Goal: Task Accomplishment & Management: Use online tool/utility

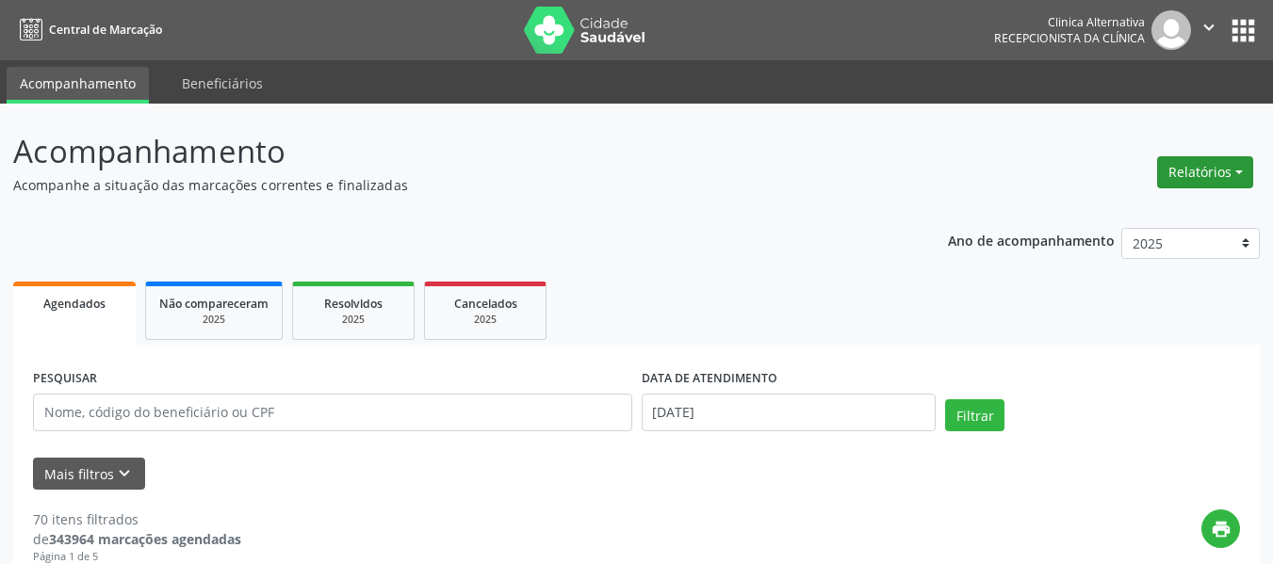
click at [1223, 174] on button "Relatórios" at bounding box center [1205, 172] width 96 height 32
click at [1175, 216] on link "Agendamentos" at bounding box center [1152, 213] width 203 height 26
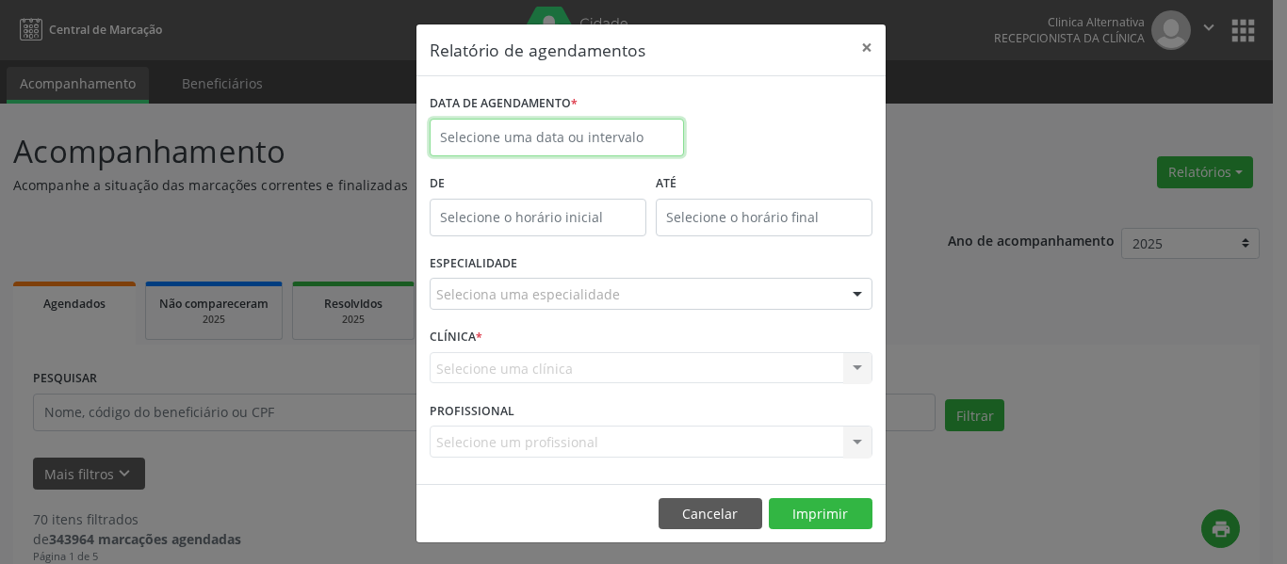
click at [571, 140] on input "text" at bounding box center [557, 138] width 254 height 38
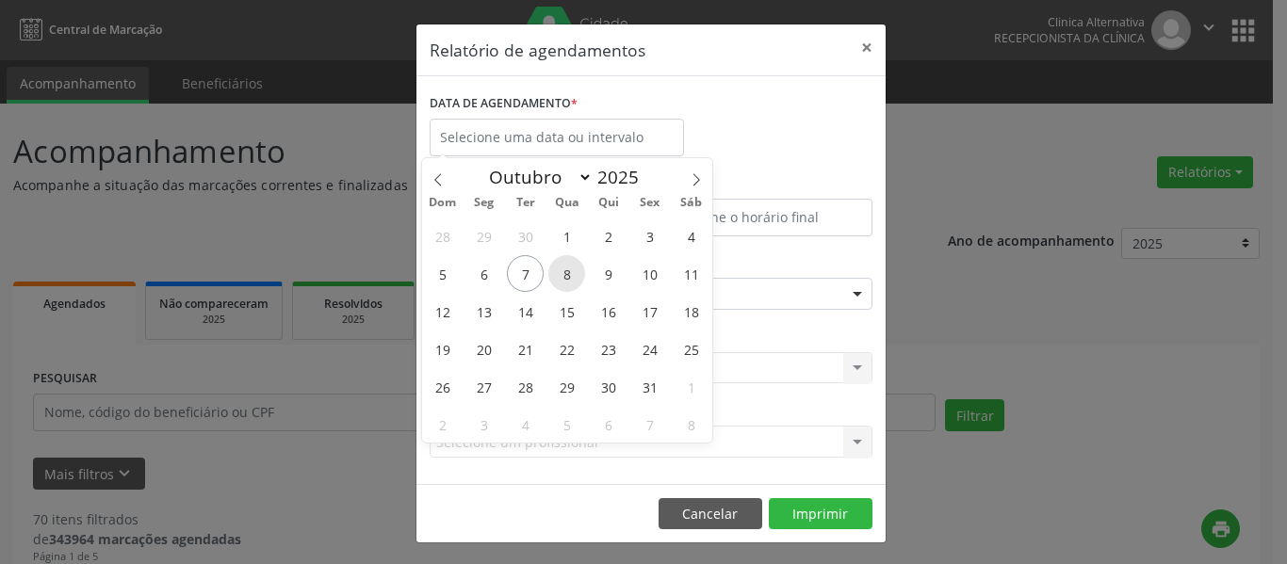
click at [564, 271] on span "8" at bounding box center [566, 273] width 37 height 37
click at [564, 272] on span "8" at bounding box center [566, 273] width 37 height 37
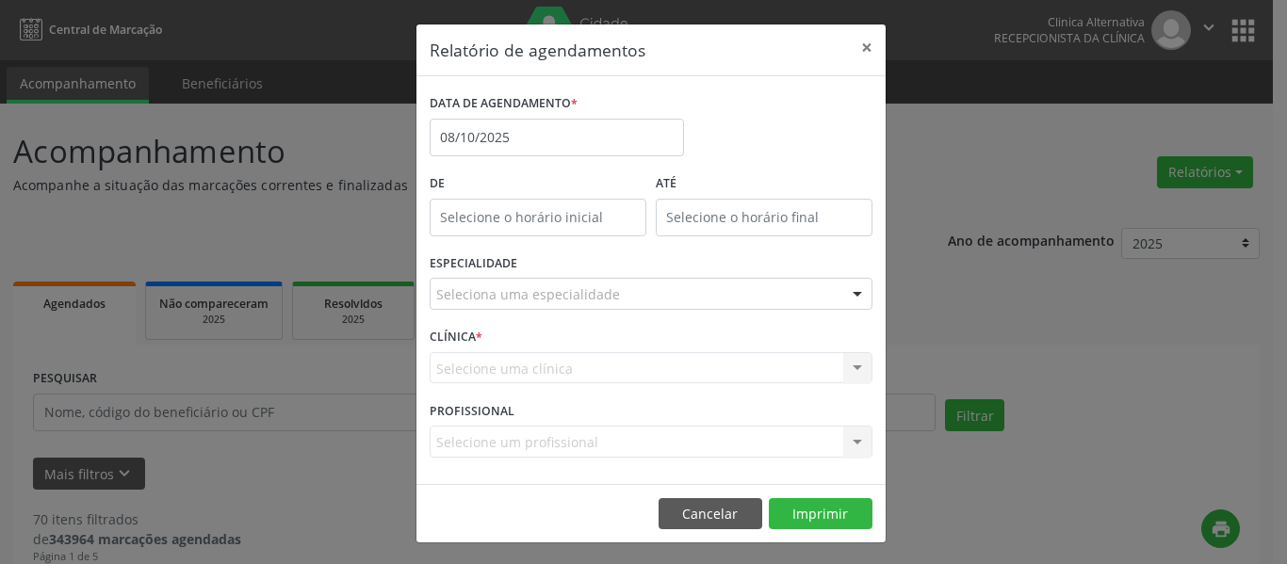
click at [638, 300] on div "Seleciona uma especialidade" at bounding box center [651, 294] width 443 height 32
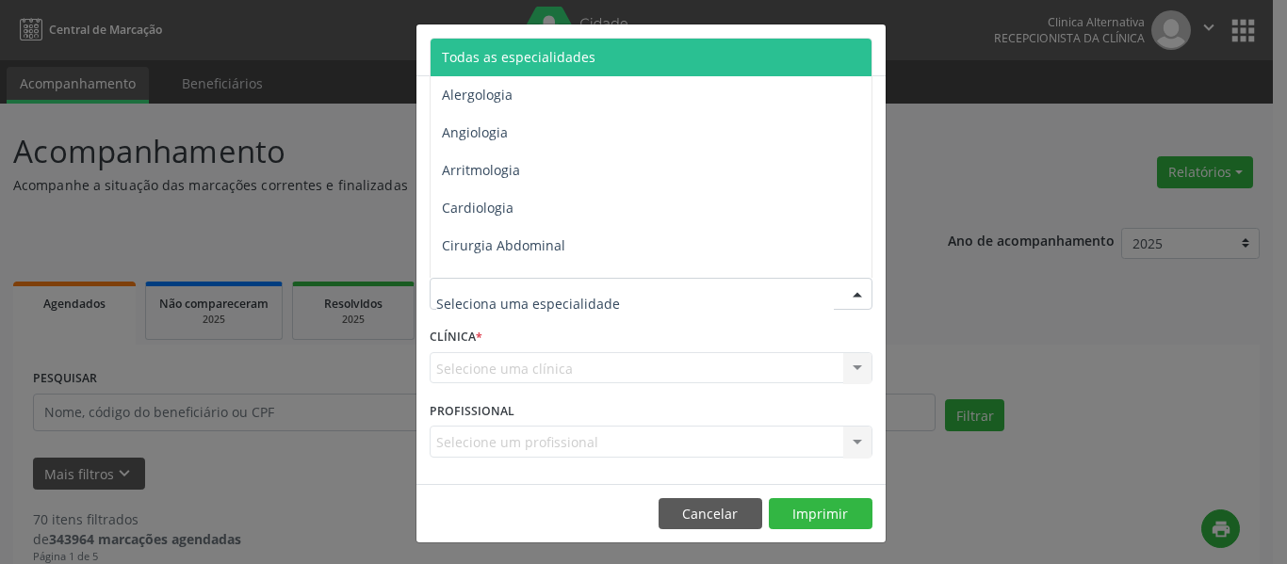
click at [534, 58] on span "Todas as especialidades" at bounding box center [519, 57] width 154 height 18
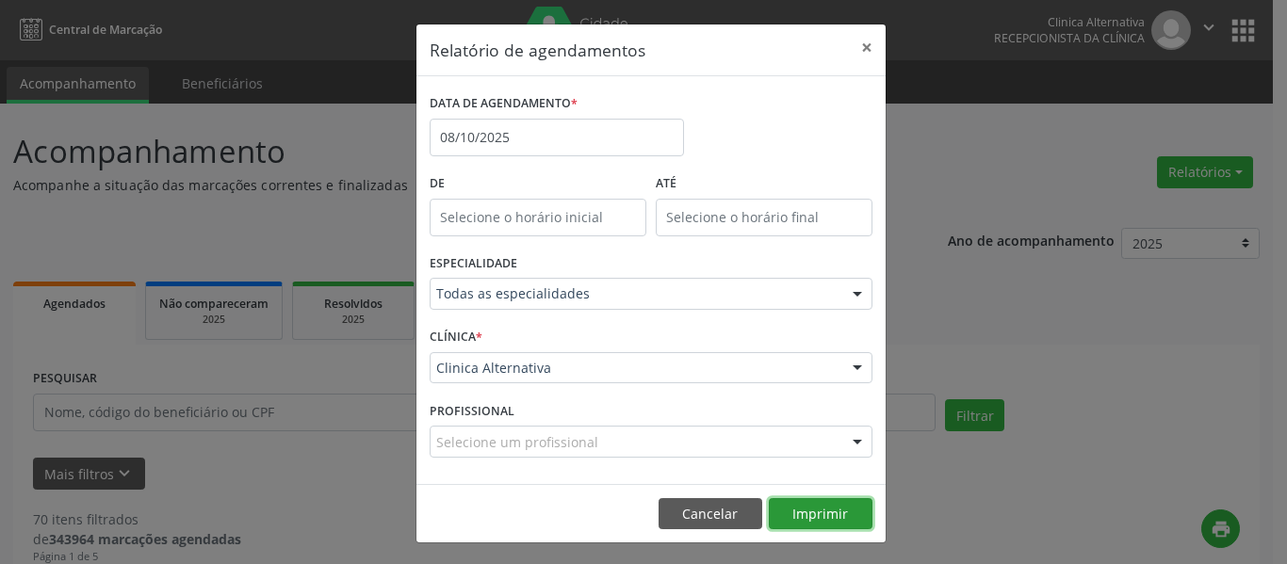
click at [817, 522] on button "Imprimir" at bounding box center [821, 514] width 104 height 32
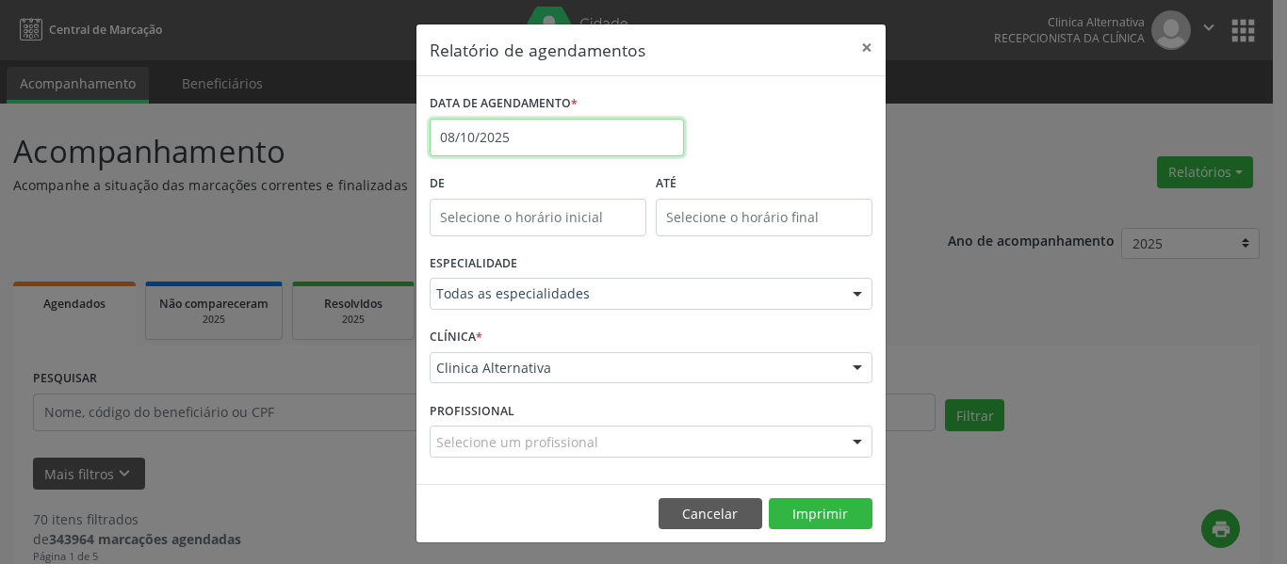
click at [512, 135] on input "08/10/2025" at bounding box center [557, 138] width 254 height 38
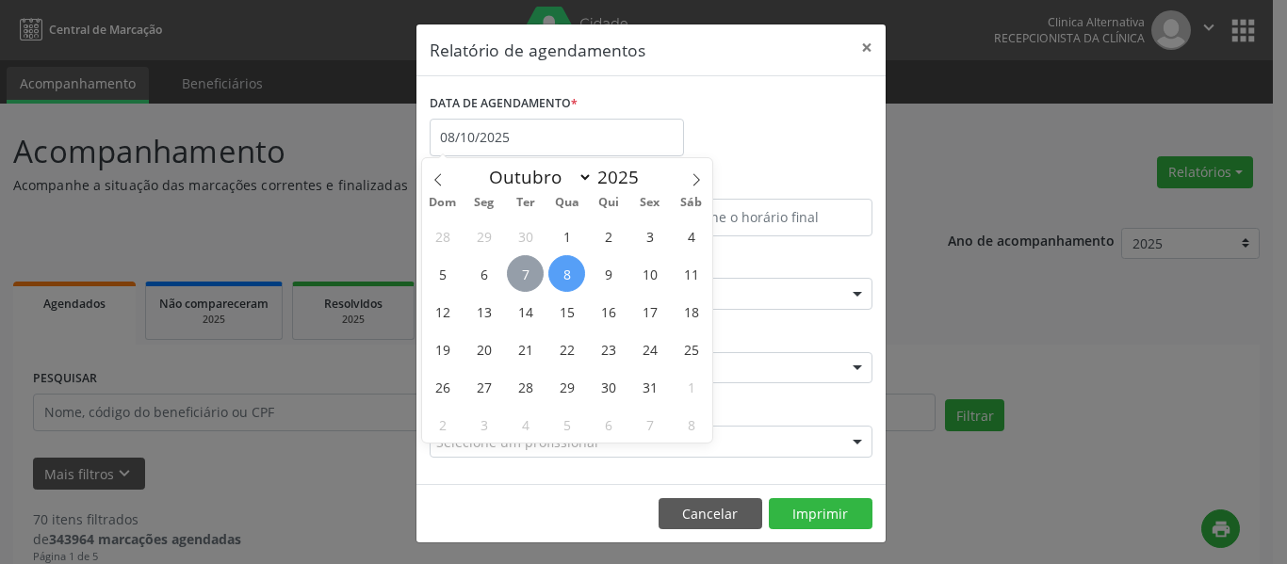
click at [527, 275] on span "7" at bounding box center [525, 273] width 37 height 37
type input "[DATE]"
click at [527, 274] on span "7" at bounding box center [525, 273] width 37 height 37
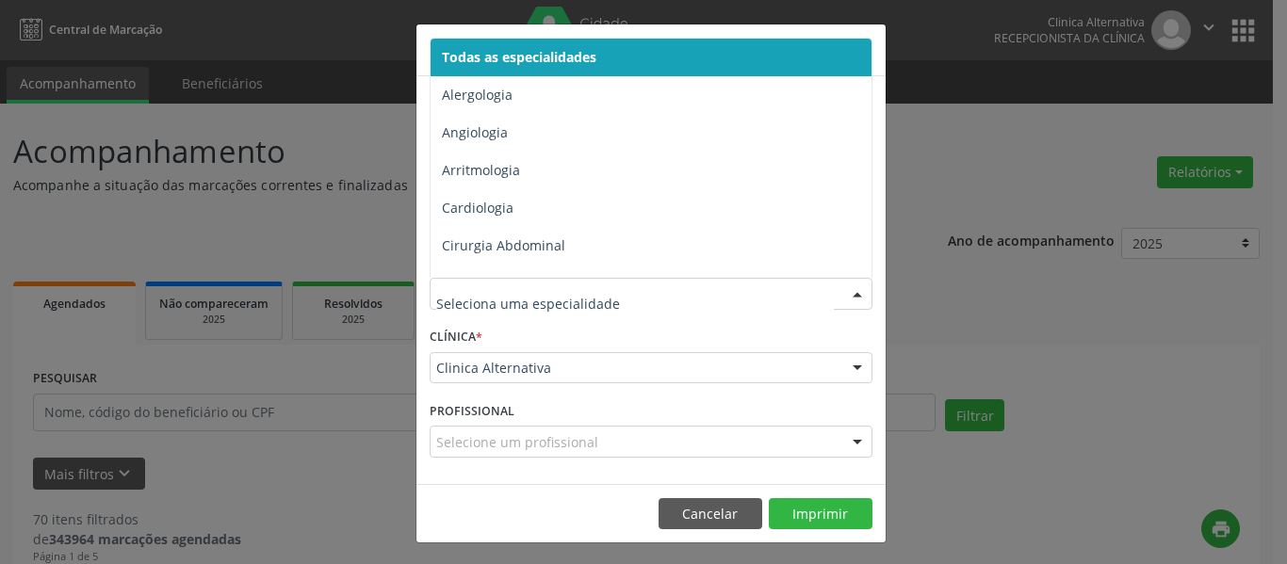
click at [514, 56] on span "Todas as especialidades" at bounding box center [519, 57] width 155 height 18
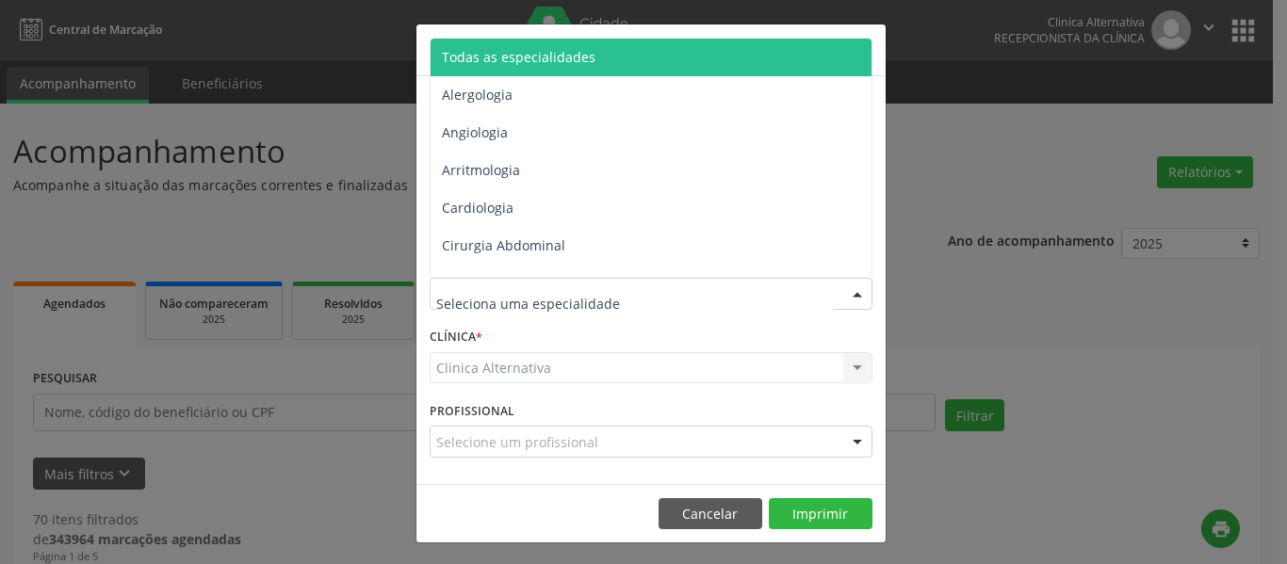
click at [539, 59] on span "Todas as especialidades" at bounding box center [519, 57] width 154 height 18
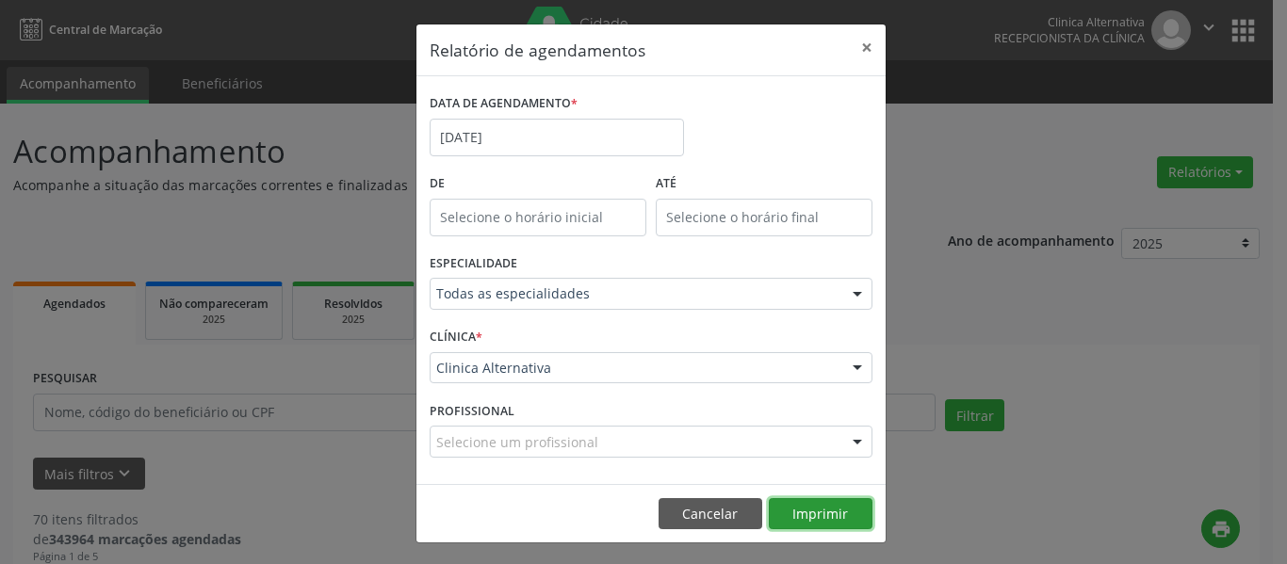
click at [798, 509] on button "Imprimir" at bounding box center [821, 514] width 104 height 32
click at [857, 47] on button "×" at bounding box center [867, 47] width 38 height 46
